Goal: Communication & Community: Answer question/provide support

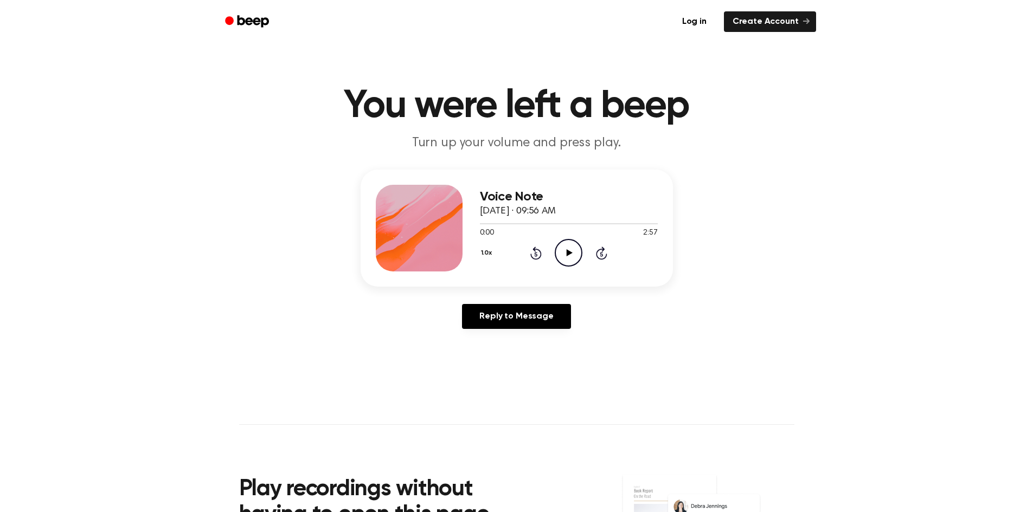
click at [566, 251] on icon "Play Audio" at bounding box center [569, 253] width 28 height 28
click at [573, 252] on icon "Play Audio" at bounding box center [569, 253] width 28 height 28
click at [543, 314] on link "Reply to Message" at bounding box center [516, 316] width 108 height 25
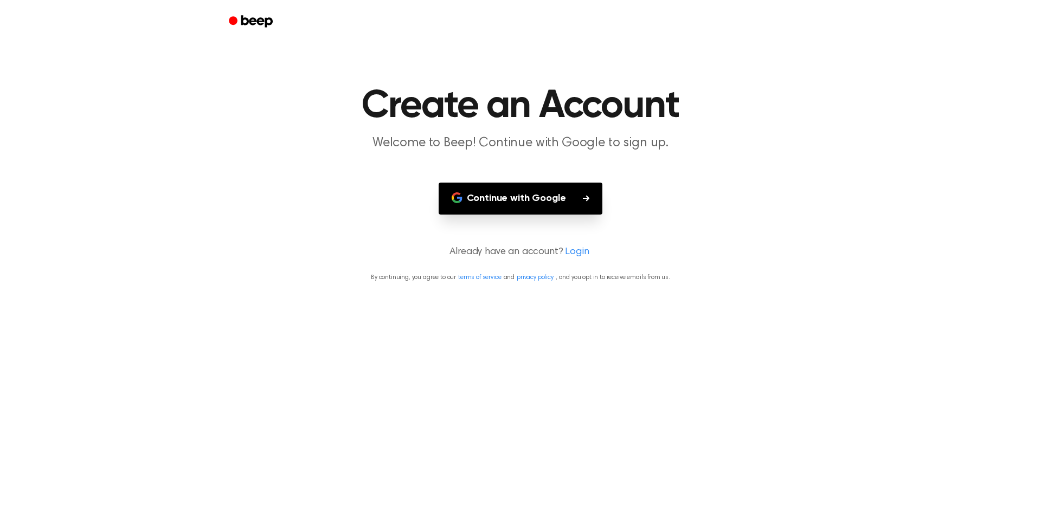
click at [554, 198] on button "Continue with Google" at bounding box center [521, 199] width 164 height 32
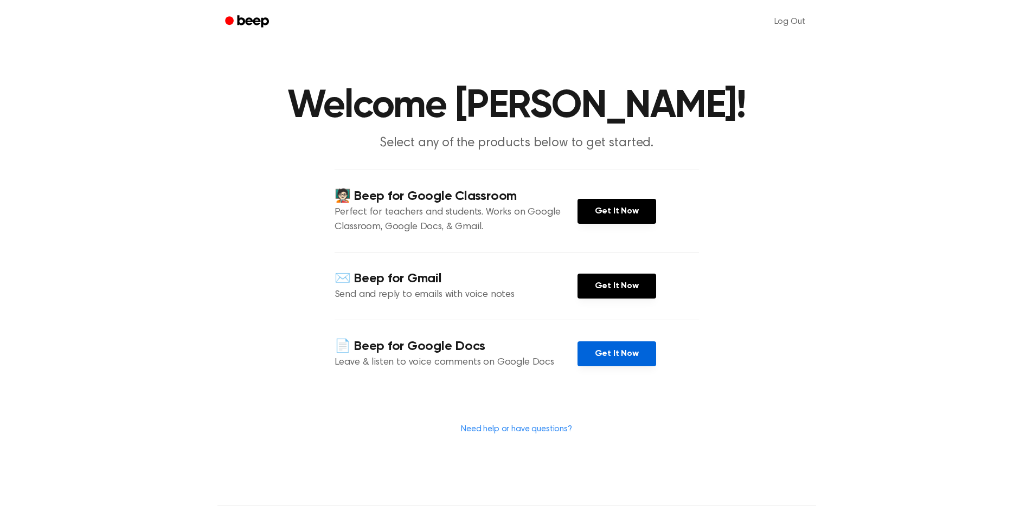
click at [615, 361] on link "Get It Now" at bounding box center [616, 354] width 79 height 25
